Goal: Task Accomplishment & Management: Manage account settings

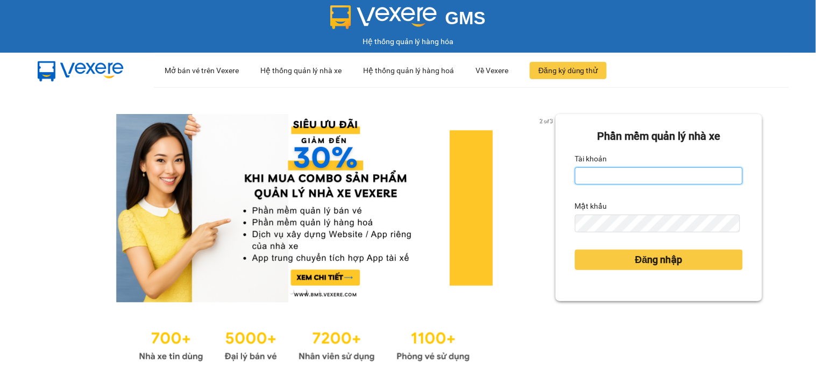
click at [621, 176] on input "Tài khoản" at bounding box center [659, 175] width 168 height 17
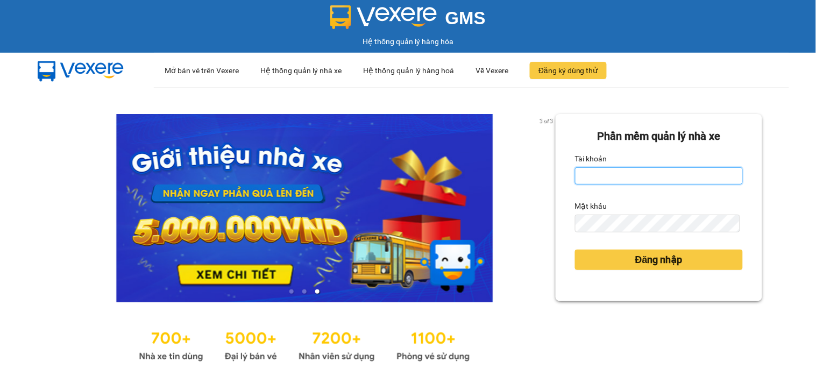
type input "mynt.phucanex"
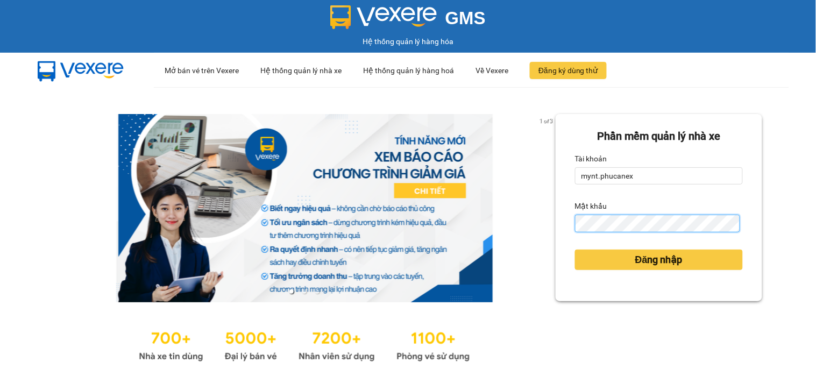
click at [575, 250] on button "Đăng nhập" at bounding box center [659, 260] width 168 height 20
